Goal: Information Seeking & Learning: Check status

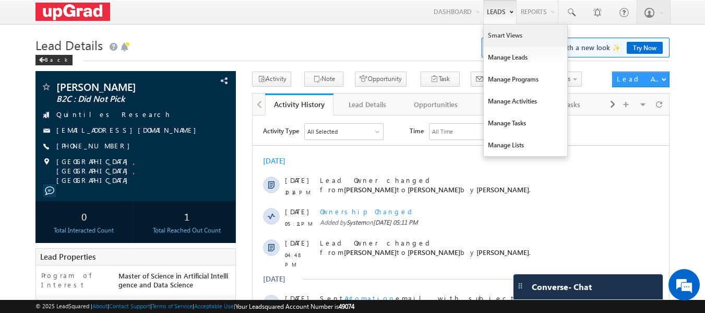
click at [502, 39] on link "Smart Views" at bounding box center [526, 36] width 84 height 22
